Goal: Complete application form

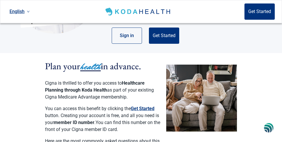
scroll to position [97, 0]
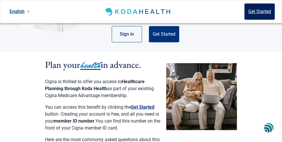
click at [257, 10] on button "Get Started" at bounding box center [260, 11] width 30 height 16
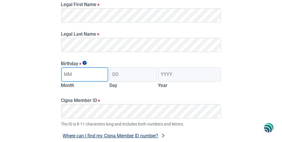
click at [66, 75] on input "Month" at bounding box center [84, 74] width 47 height 14
type input "06"
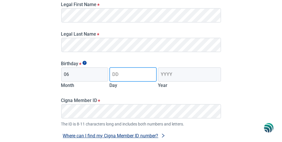
click at [115, 74] on input "Day" at bounding box center [133, 74] width 47 height 14
type input "01"
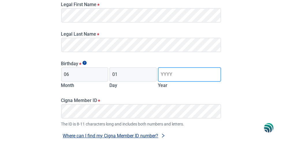
click at [162, 74] on input "Year" at bounding box center [189, 74] width 63 height 14
type input "1954"
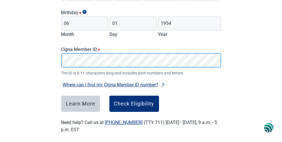
scroll to position [153, 0]
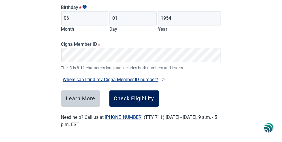
click at [125, 97] on div "Check Eligibility" at bounding box center [134, 98] width 40 height 6
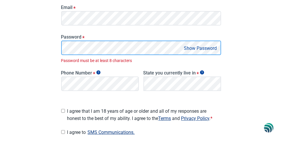
scroll to position [146, 0]
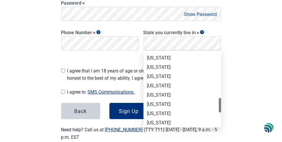
drag, startPoint x: 220, startPoint y: 60, endPoint x: 213, endPoint y: 103, distance: 44.0
click at [214, 104] on div "[US_STATE] [US_STATE] [US_STATE] [US_STATE] [US_STATE] [US_STATE] [US_STATE] [U…" at bounding box center [183, 89] width 78 height 74
click at [156, 75] on div "[US_STATE]" at bounding box center [182, 76] width 71 height 6
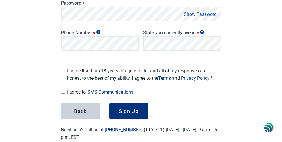
click at [63, 68] on input "I agree that I am 18 years of age or older and all of my responses are honest t…" at bounding box center [63, 70] width 4 height 4
checkbox input "true"
click at [101, 89] on button "SMS Communications." at bounding box center [111, 92] width 51 height 8
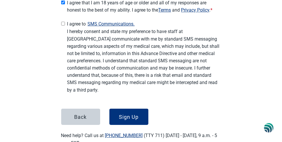
scroll to position [215, 0]
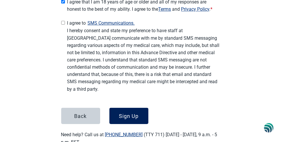
click at [135, 113] on div "Sign Up" at bounding box center [129, 116] width 20 height 6
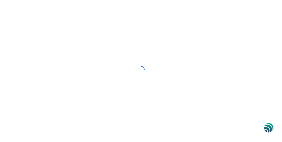
scroll to position [67, 0]
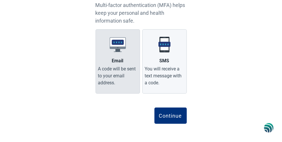
click at [109, 67] on div "A code will be sent to your email address." at bounding box center [117, 75] width 39 height 21
click at [0, 0] on input "Email A code will be sent to your email address." at bounding box center [0, 0] width 0 height 0
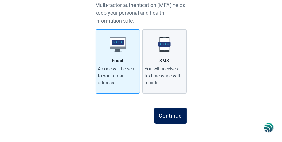
click at [166, 114] on div "Continue" at bounding box center [170, 115] width 23 height 6
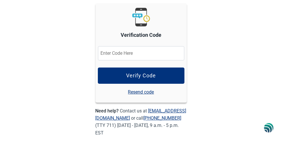
scroll to position [75, 0]
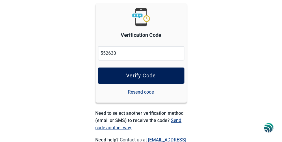
type input "552630"
click at [132, 71] on button "Verify Code" at bounding box center [141, 75] width 87 height 16
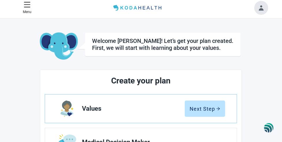
scroll to position [75, 0]
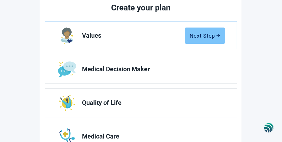
click at [204, 36] on div "Next Step" at bounding box center [205, 36] width 31 height 6
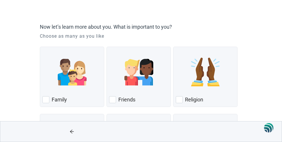
scroll to position [47, 0]
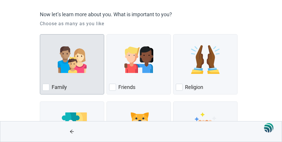
click at [66, 86] on label "Family" at bounding box center [59, 87] width 15 height 7
checkbox input "true"
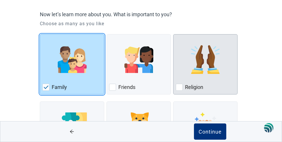
click at [200, 86] on label "Religion" at bounding box center [194, 87] width 18 height 7
checkbox input "true"
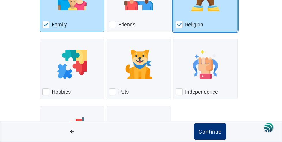
scroll to position [121, 0]
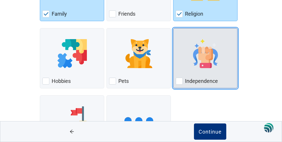
click at [211, 80] on label "Independence" at bounding box center [201, 80] width 33 height 7
checkbox input "true"
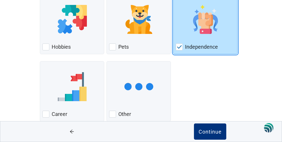
scroll to position [166, 0]
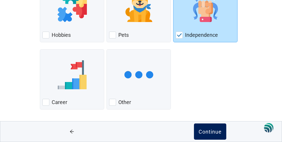
click at [210, 130] on div "Continue" at bounding box center [210, 131] width 23 height 6
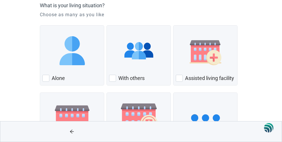
scroll to position [62, 0]
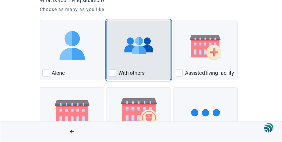
click at [112, 73] on div "With Others, checkbox, not checked" at bounding box center [112, 72] width 7 height 7
click at [107, 20] on input "With others" at bounding box center [107, 20] width 0 height 0
checkbox input "true"
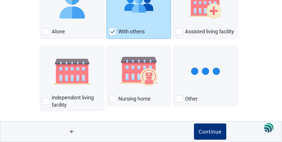
scroll to position [104, 0]
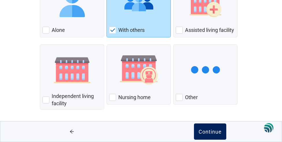
click at [208, 133] on div "Continue" at bounding box center [210, 131] width 23 height 6
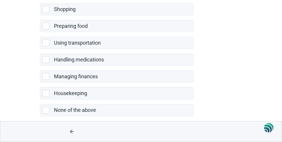
scroll to position [165, 0]
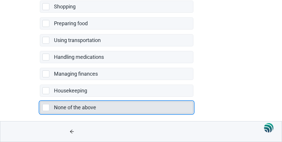
click at [44, 104] on div "None of the above, checkbox, not selected" at bounding box center [45, 107] width 7 height 7
click at [40, 97] on input "None of the above" at bounding box center [40, 97] width 0 height 0
checkbox input "true"
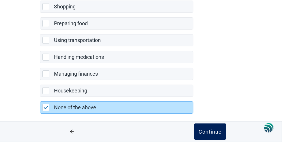
click at [204, 132] on div "Continue" at bounding box center [210, 131] width 23 height 6
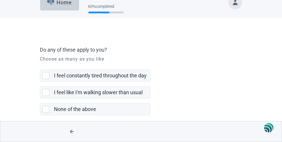
scroll to position [16, 0]
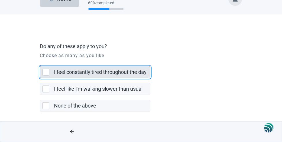
click at [45, 71] on div "I feel constantly tired throughout the day, checkbox, not selected" at bounding box center [45, 71] width 7 height 7
click at [40, 62] on input "I feel constantly tired throughout the day" at bounding box center [40, 61] width 0 height 0
checkbox input "true"
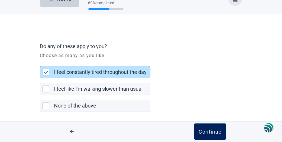
click at [201, 130] on div "Continue" at bounding box center [210, 131] width 23 height 6
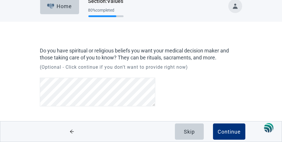
scroll to position [8, 0]
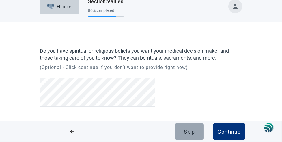
click at [187, 131] on div "Skip" at bounding box center [189, 131] width 11 height 6
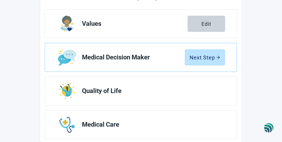
scroll to position [91, 0]
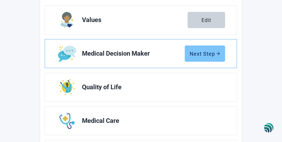
click at [205, 56] on div "Next Step" at bounding box center [205, 54] width 31 height 6
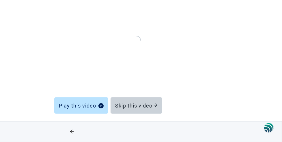
scroll to position [70, 0]
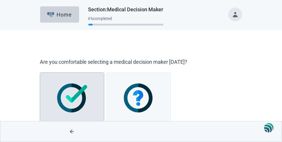
click at [73, 96] on img "Yes, checkbox, not checked" at bounding box center [72, 97] width 30 height 29
click at [40, 73] on input "Yes" at bounding box center [40, 72] width 0 height 0
checkbox input "true"
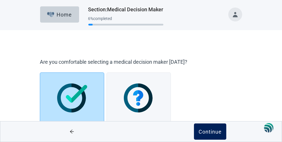
click at [210, 131] on div "Continue" at bounding box center [210, 131] width 23 height 6
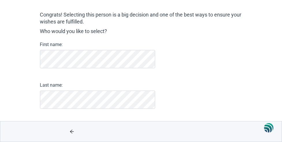
scroll to position [44, 0]
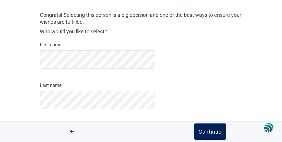
click at [210, 131] on div "Continue" at bounding box center [210, 131] width 23 height 6
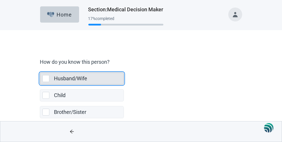
click at [45, 77] on div "Husband/Wife, checkbox, not selected" at bounding box center [45, 78] width 7 height 7
click at [40, 68] on input "Husband/Wife" at bounding box center [40, 68] width 0 height 0
checkbox input "true"
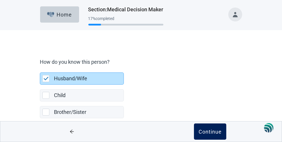
click at [212, 128] on div "Continue" at bounding box center [210, 131] width 23 height 6
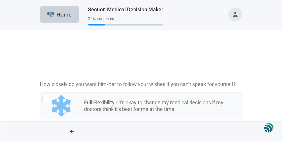
scroll to position [19, 0]
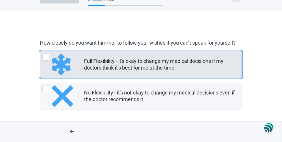
click at [46, 57] on div "Full Flexibility - it's okay to change my medical decisions if my doctors think…" at bounding box center [45, 56] width 7 height 7
click at [40, 51] on input "Full Flexibility - it's okay to change my medical decisions if my doctors think…" at bounding box center [40, 51] width 0 height 0
radio input "true"
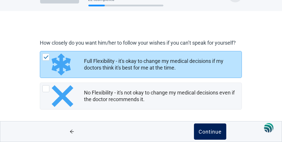
click at [196, 131] on button "Continue" at bounding box center [210, 131] width 32 height 16
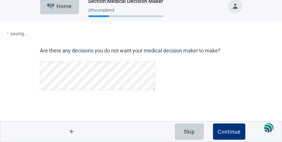
scroll to position [8, 0]
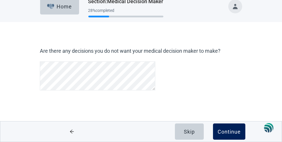
click at [223, 130] on div "Continue" at bounding box center [229, 131] width 23 height 6
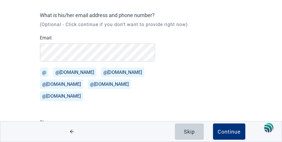
scroll to position [39, 0]
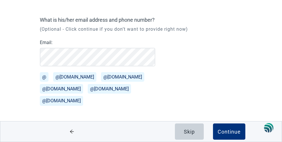
click at [59, 76] on button "@[DOMAIN_NAME]" at bounding box center [74, 77] width 43 height 10
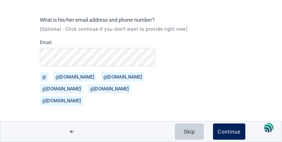
click at [225, 130] on div "Continue" at bounding box center [229, 131] width 23 height 6
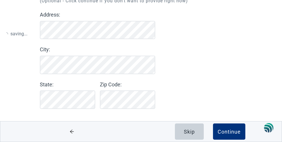
scroll to position [67, 0]
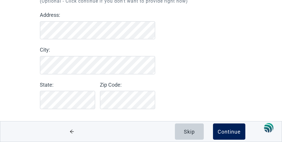
click at [227, 132] on div "Continue" at bounding box center [229, 131] width 23 height 6
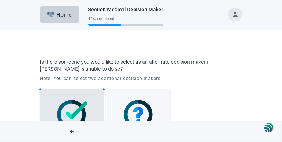
click at [72, 108] on img "Yes, checkbox, not checked" at bounding box center [72, 114] width 30 height 29
click at [40, 89] on input "Yes" at bounding box center [40, 89] width 0 height 0
checkbox input "true"
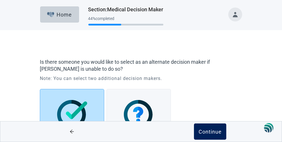
click at [212, 132] on div "Continue" at bounding box center [210, 131] width 23 height 6
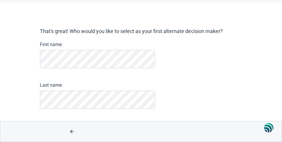
scroll to position [27, 0]
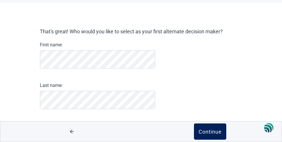
click at [204, 132] on div "Continue" at bounding box center [210, 131] width 23 height 6
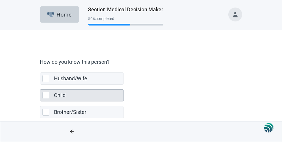
click at [46, 94] on div "Child, checkbox, not selected" at bounding box center [45, 95] width 7 height 7
click at [40, 85] on input "Child" at bounding box center [40, 84] width 0 height 0
checkbox input "true"
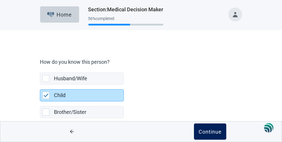
click at [203, 131] on div "Continue" at bounding box center [210, 131] width 23 height 6
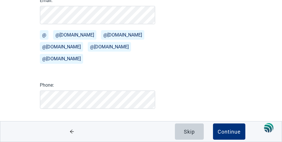
scroll to position [81, 0]
click at [67, 35] on button "@[DOMAIN_NAME]" at bounding box center [74, 35] width 43 height 10
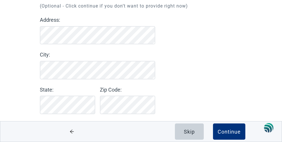
scroll to position [62, 0]
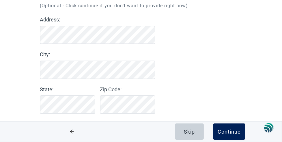
click at [229, 129] on div "Continue" at bounding box center [229, 131] width 23 height 6
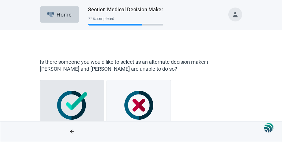
click at [69, 101] on img "Yes, checkbox, not checked" at bounding box center [72, 104] width 30 height 29
click at [40, 80] on input "Yes" at bounding box center [40, 79] width 0 height 0
checkbox input "true"
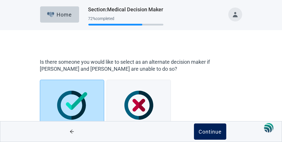
click at [206, 132] on div "Continue" at bounding box center [210, 131] width 23 height 6
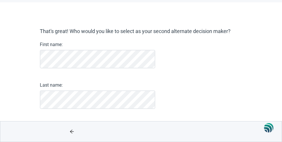
scroll to position [27, 0]
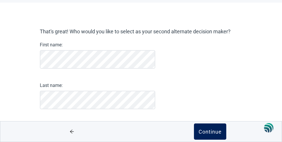
click at [205, 130] on div "Continue" at bounding box center [210, 131] width 23 height 6
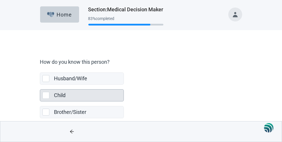
click at [45, 93] on div "Child, checkbox, not selected" at bounding box center [45, 95] width 7 height 7
click at [40, 85] on input "Child" at bounding box center [40, 84] width 0 height 0
checkbox input "true"
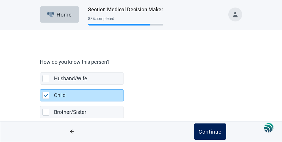
click at [208, 133] on div "Continue" at bounding box center [210, 131] width 23 height 6
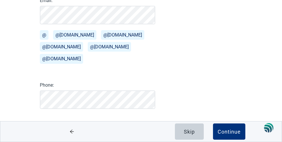
scroll to position [81, 0]
click at [66, 34] on button "@[DOMAIN_NAME]" at bounding box center [74, 35] width 43 height 10
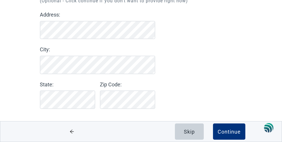
scroll to position [67, 0]
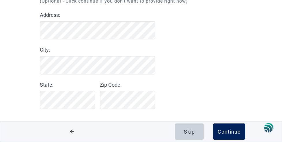
click at [225, 132] on div "Continue" at bounding box center [229, 131] width 23 height 6
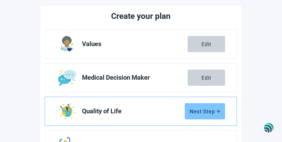
click at [202, 112] on div "Next Step" at bounding box center [205, 111] width 31 height 6
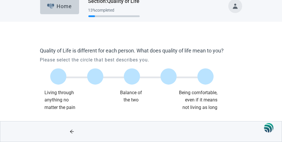
scroll to position [8, 0]
click at [172, 77] on label "Main content" at bounding box center [169, 76] width 16 height 16
click at [169, 77] on input "Quality of life scale: 75 out of 100. 75% between extremes" at bounding box center [169, 77] width 0 height 0
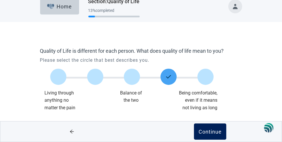
click at [215, 132] on div "Continue" at bounding box center [210, 131] width 23 height 6
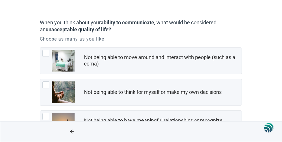
scroll to position [40, 0]
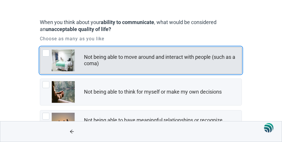
click at [66, 60] on img "Not being able to move around and interact with people (such as a coma), checkb…" at bounding box center [63, 60] width 23 height 22
click at [40, 47] on input "Not being able to move around and interact with people (such as a coma)" at bounding box center [40, 47] width 0 height 0
checkbox input "true"
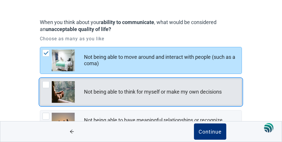
click at [60, 92] on img "Not being able to think for myself or make my own decisions, checkbox, not chec…" at bounding box center [63, 92] width 23 height 22
click at [40, 79] on input "Not being able to think for myself or make my own decisions" at bounding box center [40, 78] width 0 height 0
checkbox input "true"
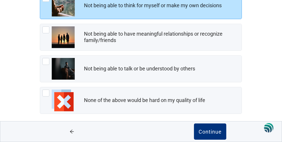
scroll to position [129, 0]
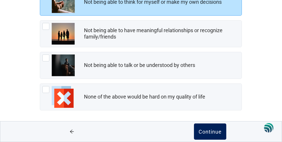
click at [205, 132] on div "Continue" at bounding box center [210, 131] width 23 height 6
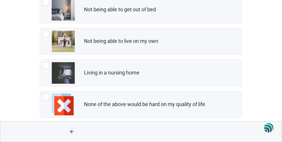
scroll to position [129, 0]
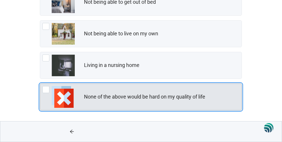
click at [66, 99] on img "None of the above would be hard on my quality of life, checkbox, not checked" at bounding box center [63, 97] width 22 height 22
click at [40, 84] on input "None of the above would be hard on my quality of life" at bounding box center [40, 83] width 0 height 0
checkbox input "true"
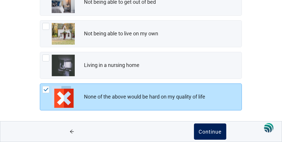
click at [222, 131] on button "Continue" at bounding box center [210, 131] width 32 height 16
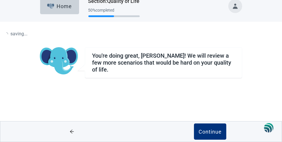
scroll to position [8, 0]
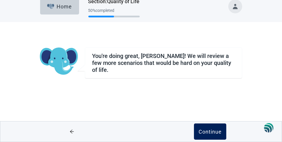
click at [207, 131] on div "Continue" at bounding box center [210, 131] width 23 height 6
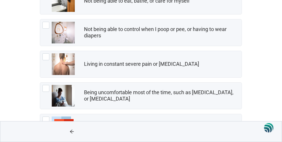
scroll to position [131, 0]
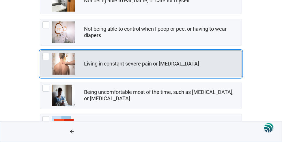
click at [153, 66] on div "Living in constant severe pain or [MEDICAL_DATA]" at bounding box center [141, 63] width 115 height 7
click at [40, 51] on input "Living in constant severe pain or [MEDICAL_DATA]" at bounding box center [40, 50] width 0 height 0
checkbox input "true"
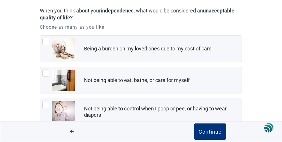
scroll to position [51, 0]
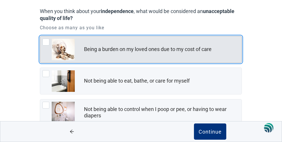
click at [152, 49] on div "Being a burden on my loved ones due to my cost of care" at bounding box center [148, 49] width 128 height 7
click at [40, 36] on input "Being a burden on my loved ones due to my cost of care" at bounding box center [40, 36] width 0 height 0
checkbox input "true"
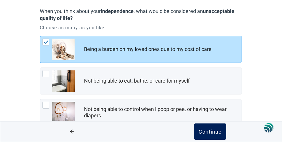
click at [206, 129] on div "Continue" at bounding box center [210, 131] width 23 height 6
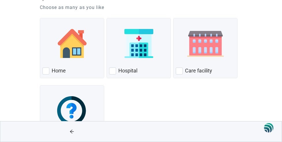
scroll to position [75, 0]
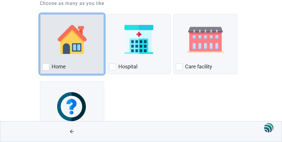
click at [66, 48] on img "Home, checkbox, not checked" at bounding box center [72, 39] width 29 height 29
click at [40, 14] on input "Home" at bounding box center [40, 14] width 0 height 0
checkbox input "true"
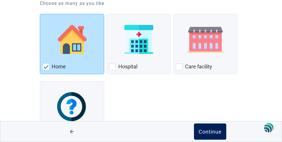
click at [214, 132] on div "Continue" at bounding box center [210, 131] width 23 height 6
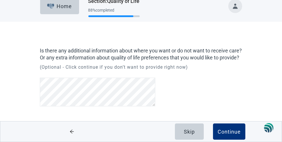
scroll to position [15, 0]
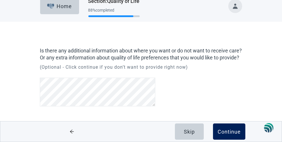
click at [226, 132] on div "Continue" at bounding box center [229, 131] width 23 height 6
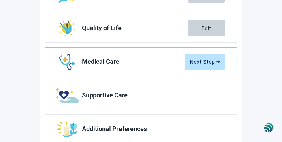
scroll to position [154, 0]
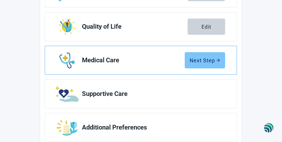
click at [197, 57] on div "Next Step" at bounding box center [205, 60] width 31 height 6
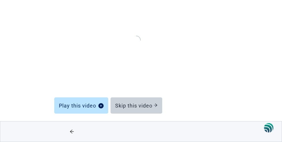
scroll to position [70, 0]
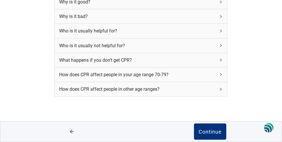
scroll to position [102, 0]
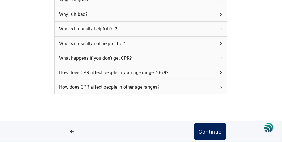
click at [209, 131] on div "Continue" at bounding box center [210, 131] width 23 height 6
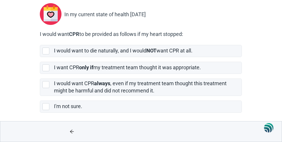
scroll to position [62, 0]
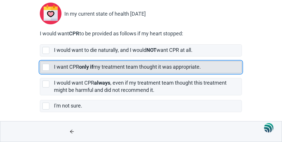
click at [47, 66] on div "[object Object], checkbox, not selected" at bounding box center [45, 67] width 7 height 7
click at [40, 57] on input "I want CPR only if my treatment team thought it was appropriate." at bounding box center [40, 56] width 0 height 0
checkbox input "true"
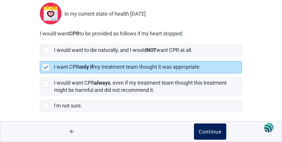
click at [209, 129] on div "Continue" at bounding box center [210, 131] width 23 height 6
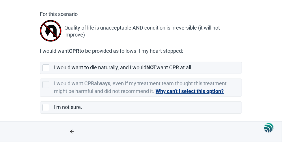
scroll to position [47, 0]
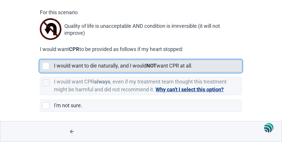
click at [46, 64] on div "[object Object], checkbox, not selected" at bounding box center [45, 65] width 7 height 7
click at [40, 55] on input "I would want to die naturally, and I would NOT want CPR at all." at bounding box center [40, 55] width 0 height 0
checkbox input "true"
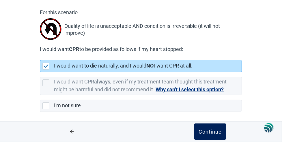
click at [207, 131] on div "Continue" at bounding box center [210, 131] width 23 height 6
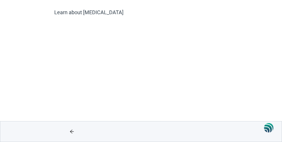
click at [71, 131] on icon "arrow-left" at bounding box center [72, 131] width 5 height 5
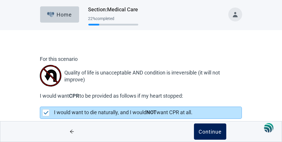
click at [201, 131] on div "Continue" at bounding box center [210, 131] width 23 height 6
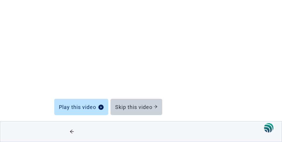
scroll to position [70, 0]
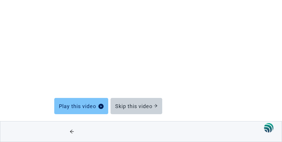
click at [77, 103] on div "Play this video" at bounding box center [81, 106] width 45 height 6
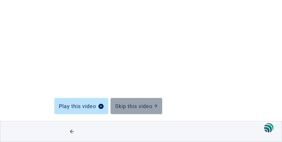
click at [143, 104] on div "Skip this video" at bounding box center [136, 106] width 42 height 6
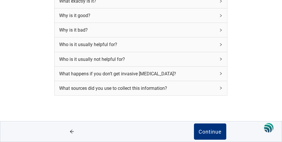
scroll to position [85, 0]
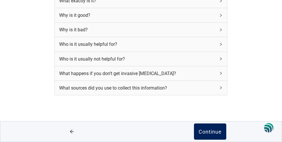
click at [216, 129] on div "Continue" at bounding box center [210, 131] width 23 height 6
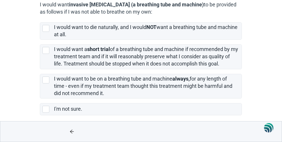
scroll to position [94, 0]
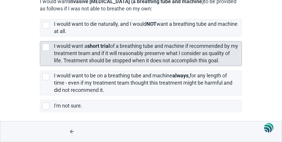
click at [45, 46] on div "[object Object], checkbox, not selected" at bounding box center [45, 47] width 7 height 7
click at [40, 37] on input "I would want a short trial of a breathing tube and machine if recommended by my…" at bounding box center [40, 36] width 0 height 0
checkbox input "true"
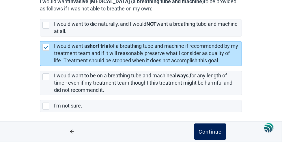
click at [202, 131] on div "Continue" at bounding box center [210, 131] width 23 height 6
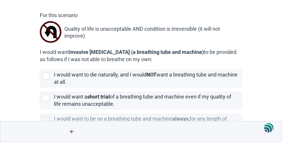
scroll to position [57, 0]
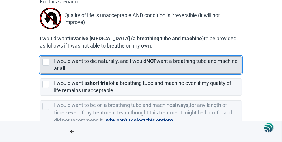
click at [47, 62] on div "[object Object], checkbox, not selected" at bounding box center [45, 62] width 7 height 7
click at [40, 52] on input "I would want to die naturally, and I would NOT want a breathing tube and machin…" at bounding box center [40, 51] width 0 height 0
checkbox input "true"
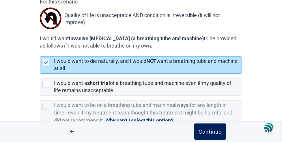
click at [215, 131] on div "Continue" at bounding box center [210, 131] width 23 height 6
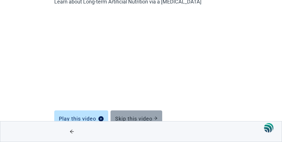
click at [131, 115] on div "Skip this video" at bounding box center [136, 118] width 42 height 6
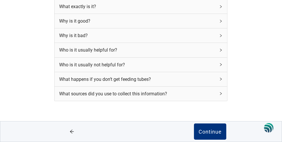
scroll to position [85, 0]
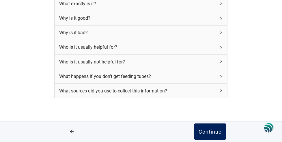
click at [213, 132] on div "Continue" at bounding box center [210, 131] width 23 height 6
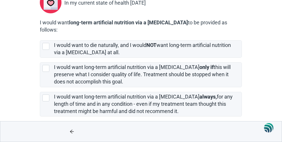
scroll to position [75, 0]
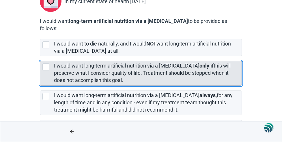
click at [46, 63] on div "[object Object], checkbox, not selected" at bounding box center [45, 66] width 7 height 7
click at [40, 56] on input "I would want long-term artificial nutrition via a [MEDICAL_DATA] only if this w…" at bounding box center [40, 56] width 0 height 0
checkbox input "true"
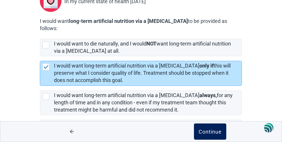
click at [214, 131] on div "Continue" at bounding box center [210, 131] width 23 height 6
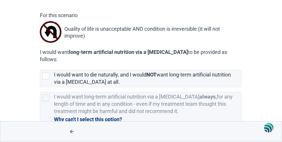
scroll to position [44, 0]
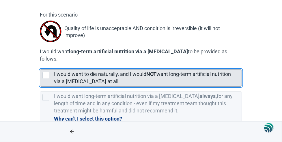
click at [45, 72] on div "[object Object], checkbox, not selected" at bounding box center [45, 75] width 7 height 7
click at [40, 65] on input "I would want to die naturally, and I would NOT want long-term artificial nutrit…" at bounding box center [40, 64] width 0 height 0
checkbox input "true"
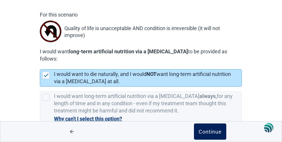
click at [205, 130] on div "Continue" at bounding box center [210, 131] width 23 height 6
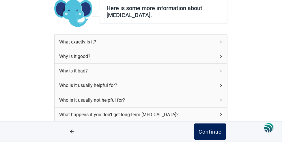
click at [211, 131] on div "Continue" at bounding box center [210, 131] width 23 height 6
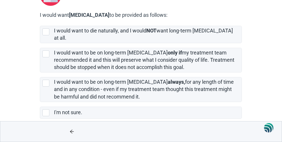
scroll to position [82, 0]
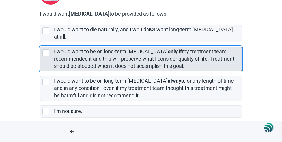
click at [46, 49] on div "[object Object], checkbox, not selected" at bounding box center [45, 52] width 7 height 7
click at [40, 42] on input "I would want to be on long-term [MEDICAL_DATA] only if my treatment team recomm…" at bounding box center [40, 42] width 0 height 0
checkbox input "true"
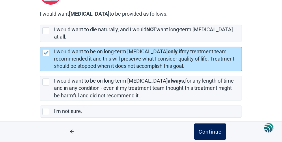
click at [208, 130] on div "Continue" at bounding box center [210, 131] width 23 height 6
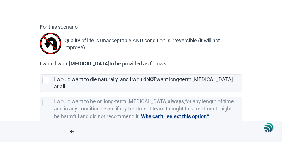
scroll to position [54, 0]
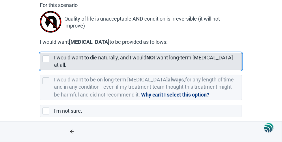
click at [47, 57] on div "[object Object], checkbox, not selected" at bounding box center [45, 58] width 7 height 7
click at [40, 48] on input "I would want to die naturally, and I would NOT want long-term [MEDICAL_DATA] at…" at bounding box center [40, 48] width 0 height 0
checkbox input "true"
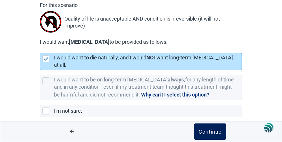
click at [208, 129] on div "Continue" at bounding box center [210, 131] width 23 height 6
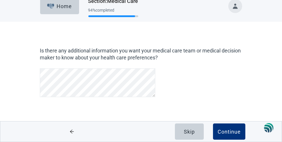
scroll to position [8, 0]
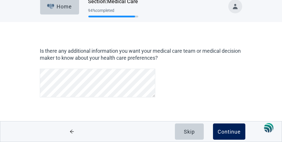
click at [224, 131] on div "Continue" at bounding box center [229, 131] width 23 height 6
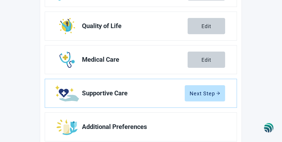
scroll to position [165, 0]
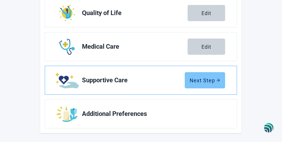
click at [205, 80] on div "Next Step" at bounding box center [205, 80] width 31 height 6
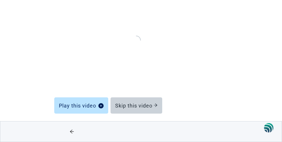
scroll to position [70, 0]
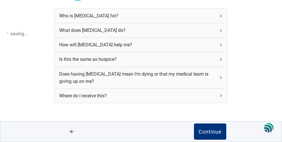
scroll to position [78, 0]
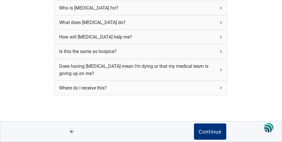
click at [221, 50] on icon "right" at bounding box center [222, 51] width 2 height 3
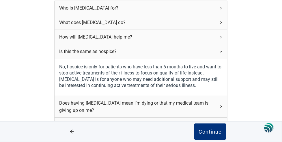
click at [221, 51] on icon "right" at bounding box center [220, 51] width 3 height 3
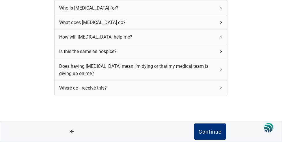
click at [221, 69] on icon "right" at bounding box center [220, 69] width 3 height 3
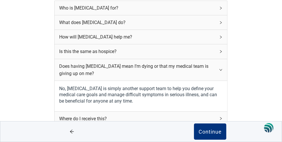
click at [221, 69] on icon "right" at bounding box center [220, 69] width 3 height 3
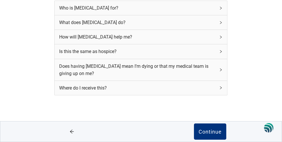
click at [221, 88] on icon "right" at bounding box center [220, 87] width 3 height 3
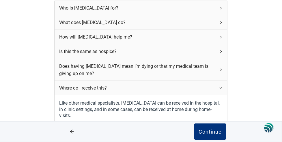
click at [221, 88] on icon "right" at bounding box center [220, 87] width 3 height 3
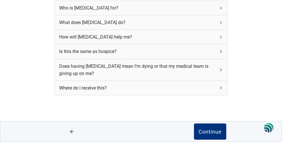
click at [222, 6] on div "Who is [MEDICAL_DATA] for?" at bounding box center [141, 8] width 173 height 14
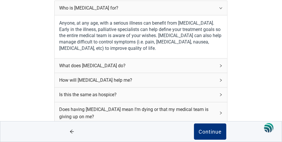
click at [222, 6] on icon "right" at bounding box center [220, 7] width 3 height 3
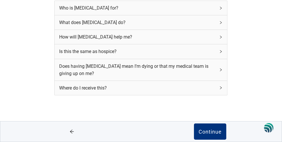
click at [221, 21] on icon "right" at bounding box center [220, 22] width 3 height 3
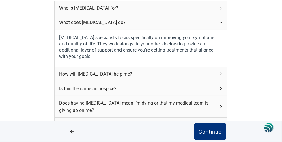
click at [221, 22] on icon "right" at bounding box center [220, 22] width 3 height 3
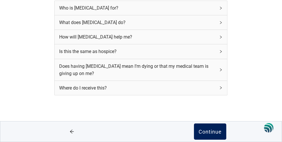
click at [211, 132] on div "Continue" at bounding box center [210, 131] width 23 height 6
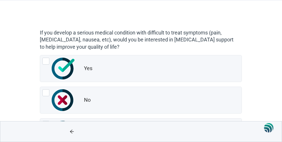
scroll to position [51, 0]
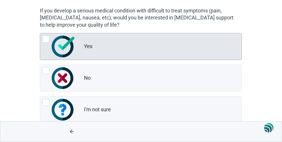
click at [46, 38] on div "Yes, radio button, not checked" at bounding box center [45, 39] width 7 height 7
click at [40, 33] on input "Yes" at bounding box center [40, 33] width 0 height 0
radio input "true"
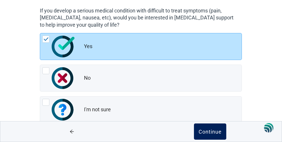
click at [208, 132] on div "Continue" at bounding box center [210, 131] width 23 height 6
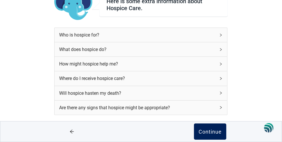
click at [206, 132] on div "Continue" at bounding box center [210, 131] width 23 height 6
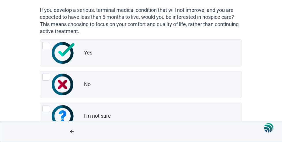
scroll to position [59, 0]
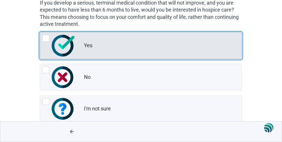
click at [46, 37] on div "Yes, radio button, not checked" at bounding box center [45, 38] width 7 height 7
click at [40, 32] on input "Yes" at bounding box center [40, 32] width 0 height 0
radio input "true"
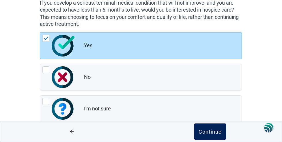
click at [204, 133] on div "Continue" at bounding box center [210, 131] width 23 height 6
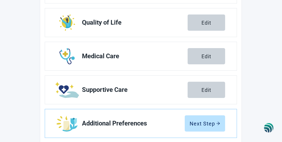
scroll to position [165, 0]
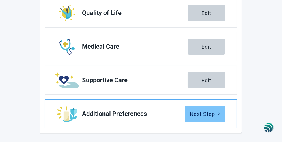
click at [202, 113] on div "Next Step" at bounding box center [205, 114] width 31 height 6
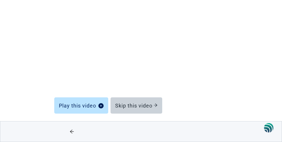
scroll to position [70, 0]
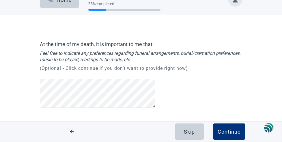
scroll to position [16, 0]
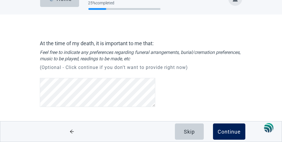
click at [230, 131] on div "Continue" at bounding box center [229, 131] width 23 height 6
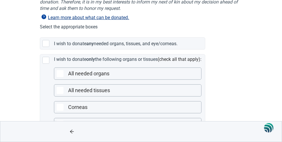
scroll to position [97, 0]
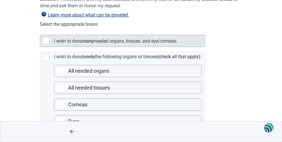
click at [46, 38] on div "Main content" at bounding box center [45, 40] width 7 height 7
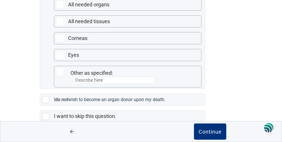
scroll to position [166, 0]
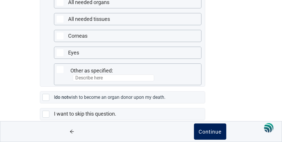
click at [212, 131] on div "Continue" at bounding box center [210, 131] width 23 height 6
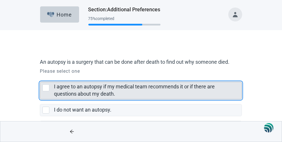
click at [47, 85] on div "I agree to an autopsy if my medical team recommends it or if there are question…" at bounding box center [45, 87] width 7 height 7
click at [40, 77] on input "I agree to an autopsy if my medical team recommends it or if there are question…" at bounding box center [40, 77] width 0 height 0
checkbox input "true"
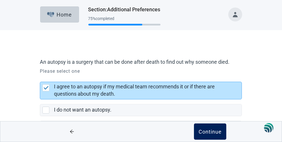
click at [205, 130] on div "Continue" at bounding box center [210, 131] width 23 height 6
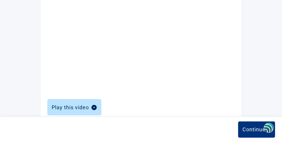
scroll to position [187, 0]
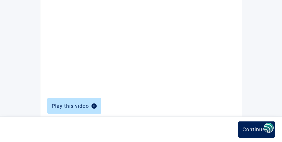
click at [246, 129] on div "Continue" at bounding box center [257, 129] width 28 height 6
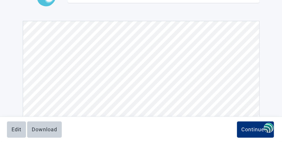
scroll to position [58, 0]
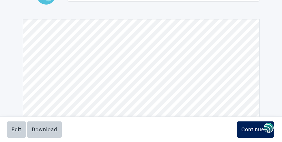
click at [251, 129] on div "Continue" at bounding box center [256, 129] width 28 height 6
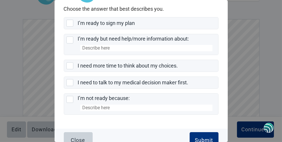
scroll to position [47, 0]
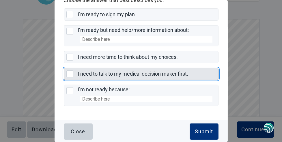
click at [69, 72] on div "I need to talk to my medical decision maker first., checkbox, not selected" at bounding box center [69, 73] width 7 height 7
click at [64, 68] on input "I need to talk to my medical decision maker first." at bounding box center [64, 68] width 0 height 0
checkbox input "true"
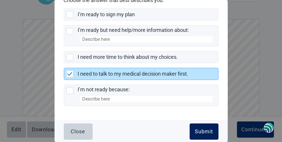
click at [195, 129] on div "Submit" at bounding box center [204, 131] width 18 height 6
